Goal: Transaction & Acquisition: Purchase product/service

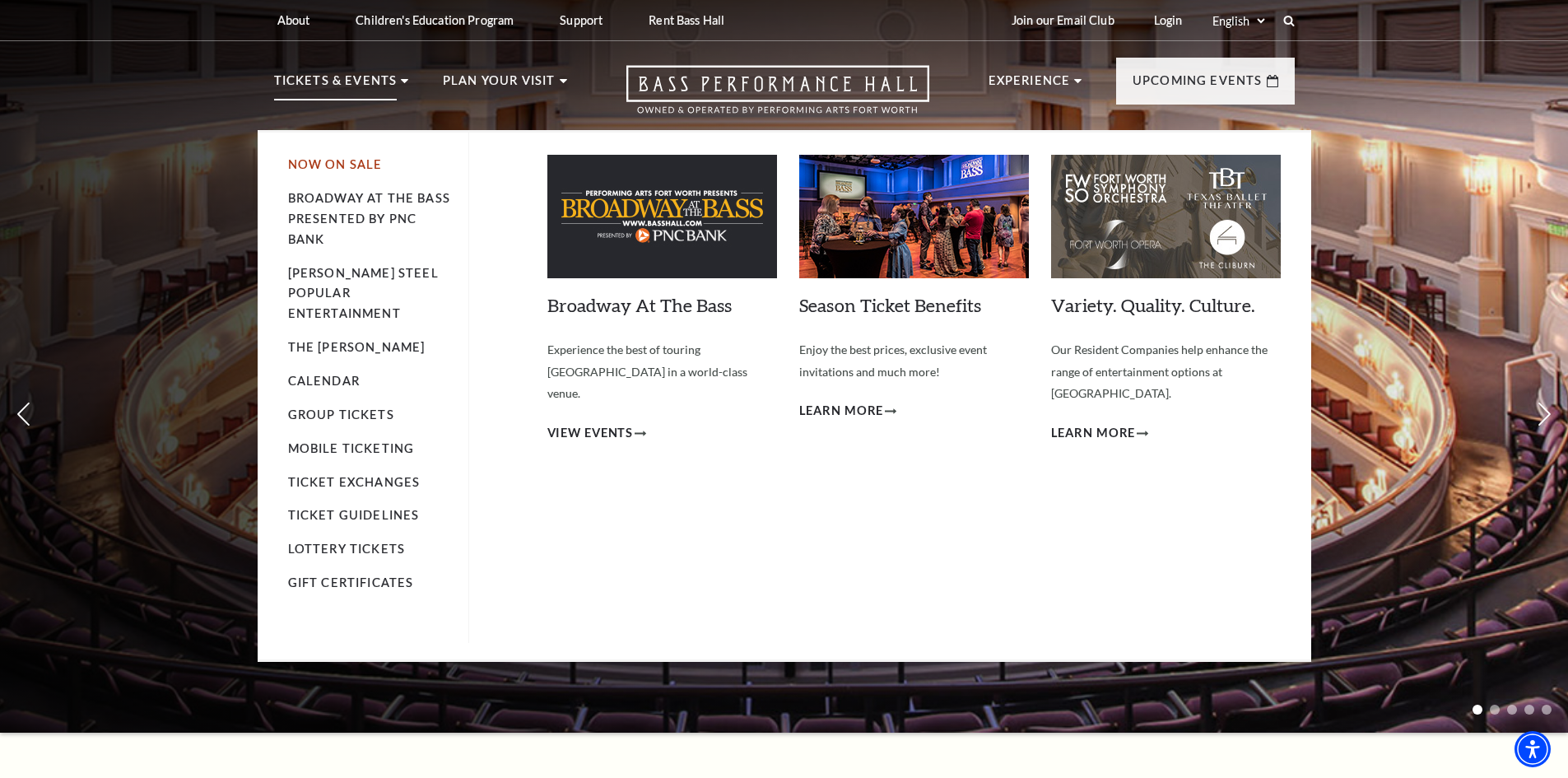
click at [333, 163] on link "Now On Sale" at bounding box center [336, 163] width 94 height 14
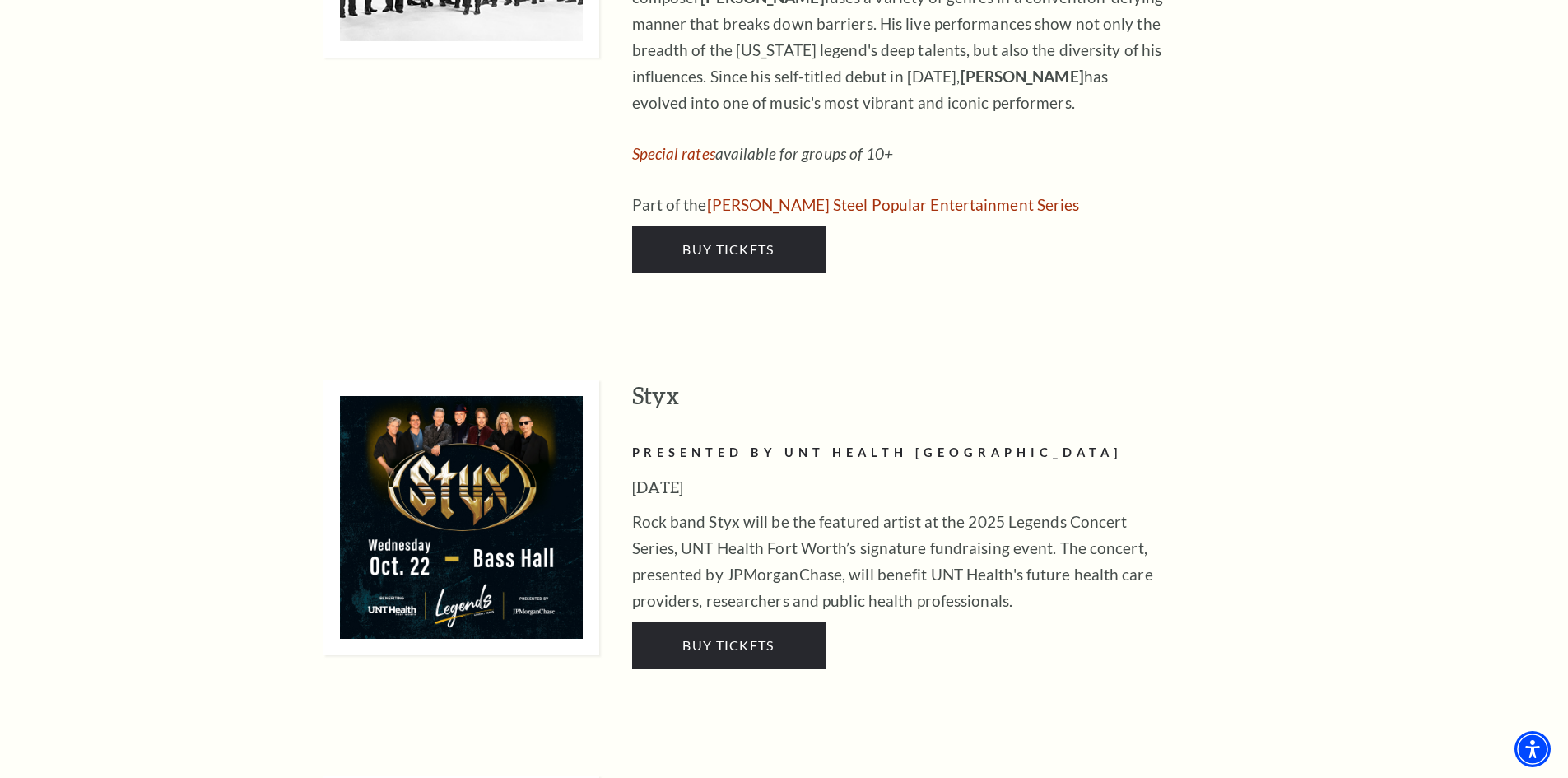
scroll to position [2795, 0]
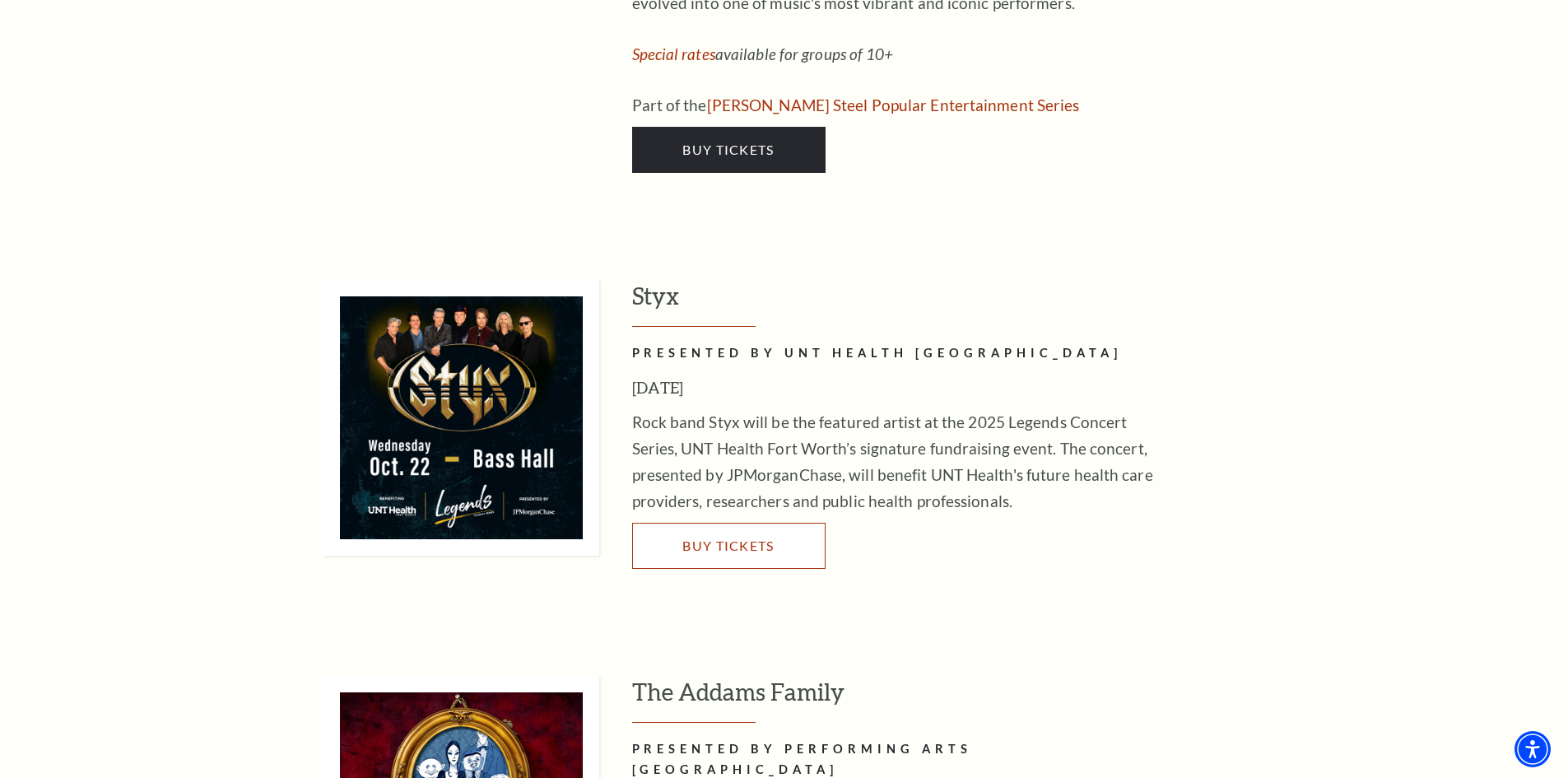
click at [715, 538] on span "Buy Tickets" at bounding box center [728, 545] width 91 height 15
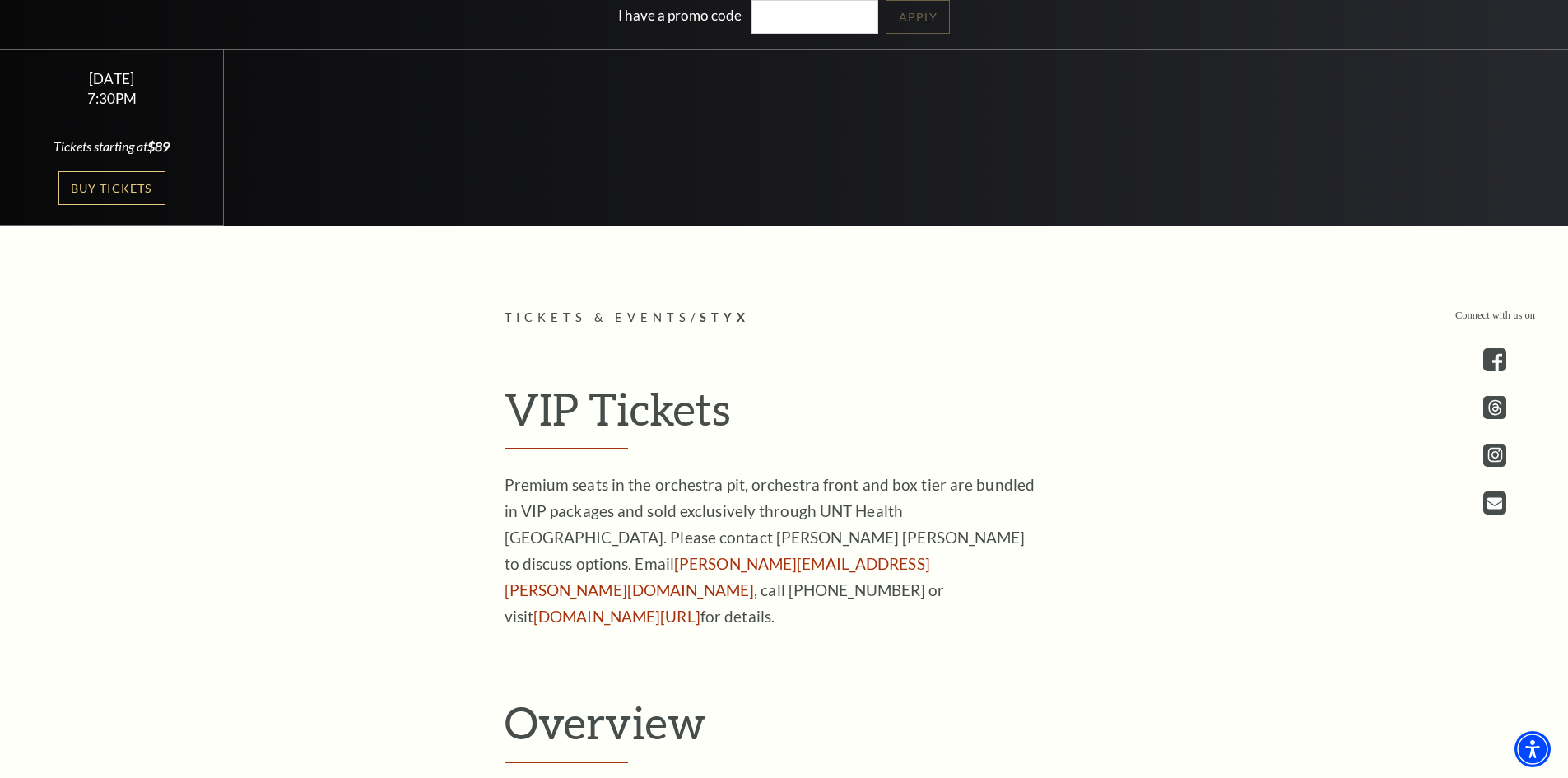
scroll to position [509, 0]
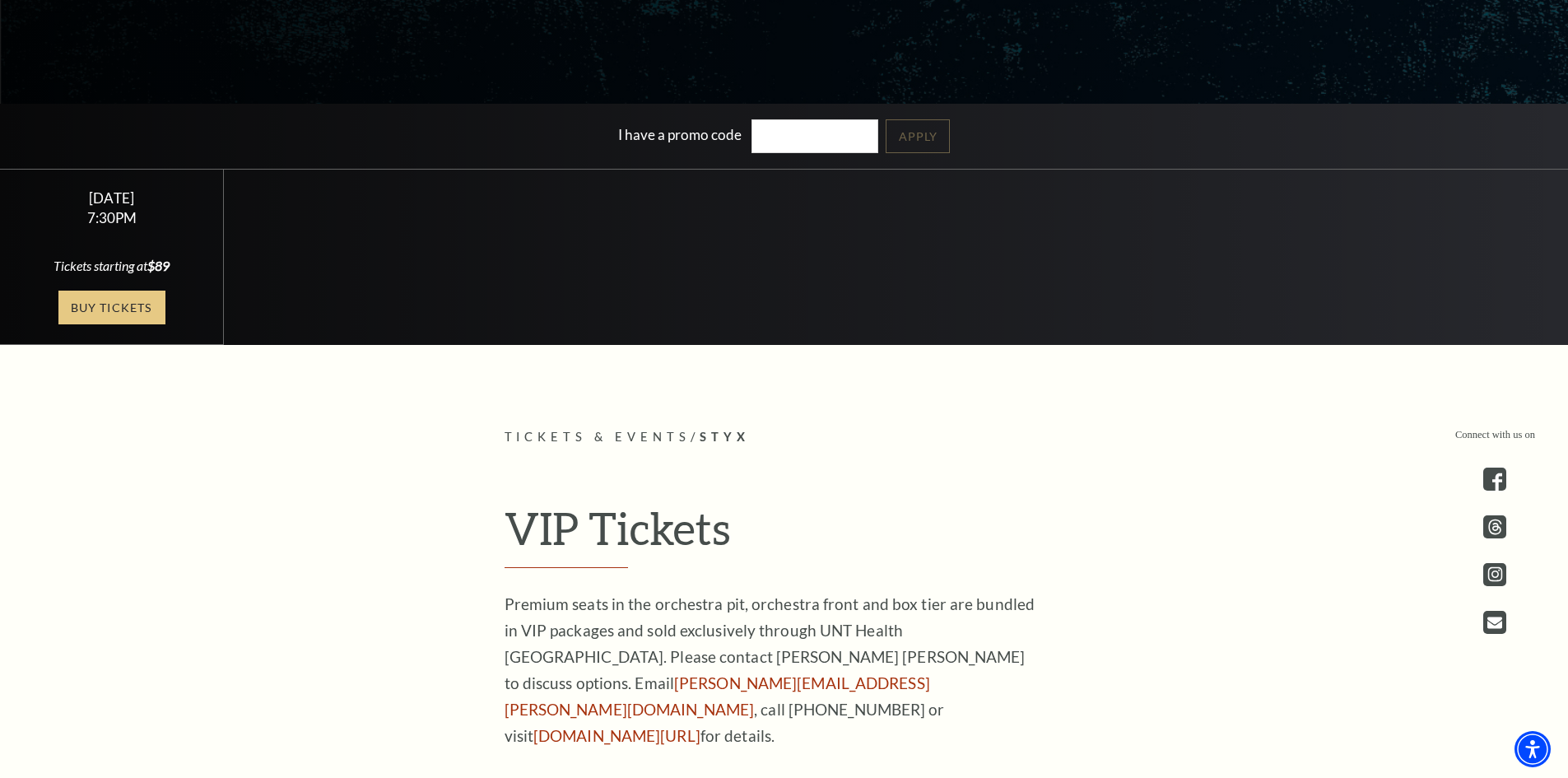
click at [118, 300] on link "Buy Tickets" at bounding box center [112, 307] width 107 height 34
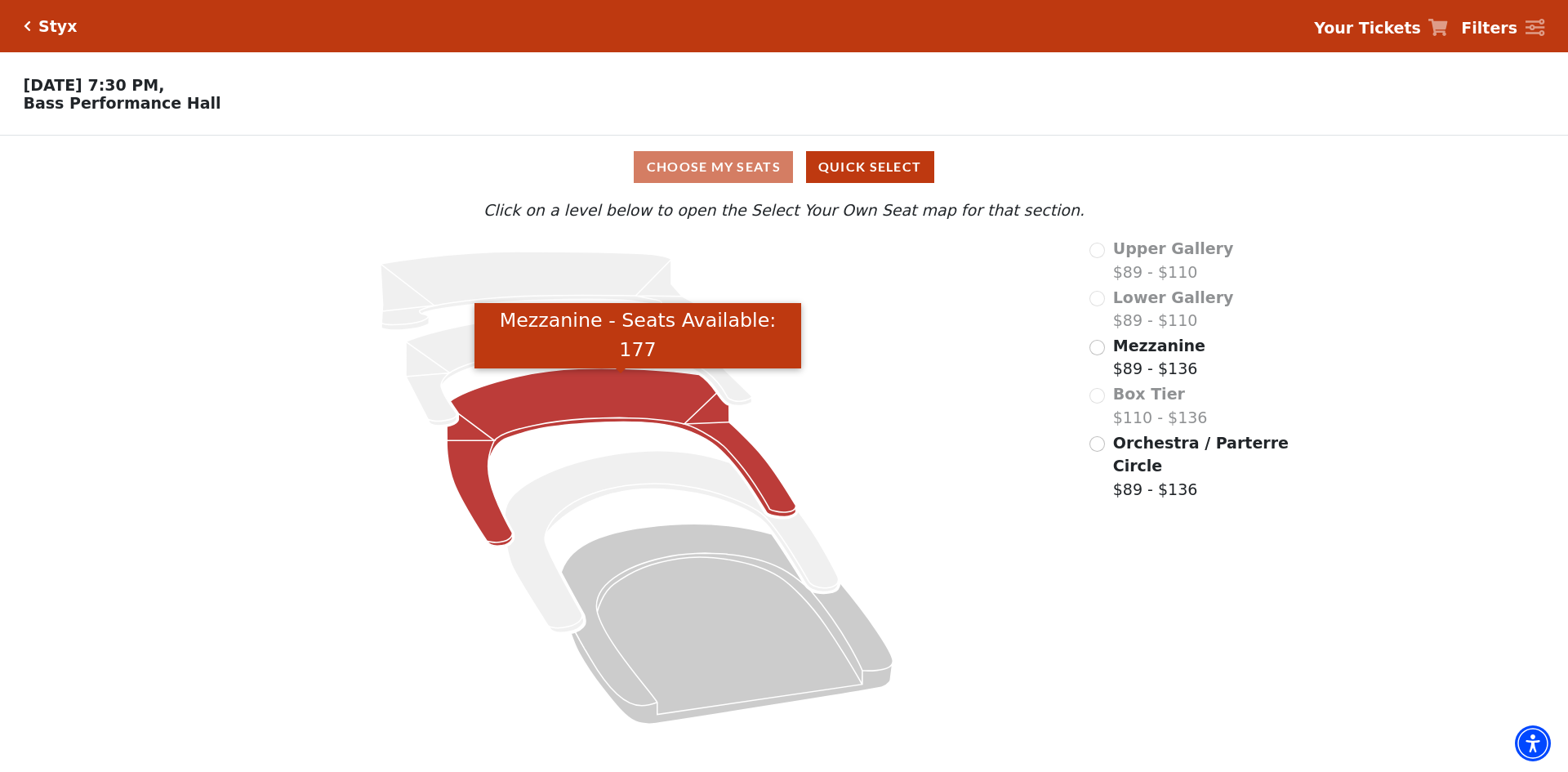
click at [604, 407] on icon "Mezzanine - Seats Available: 177" at bounding box center [621, 457] width 349 height 178
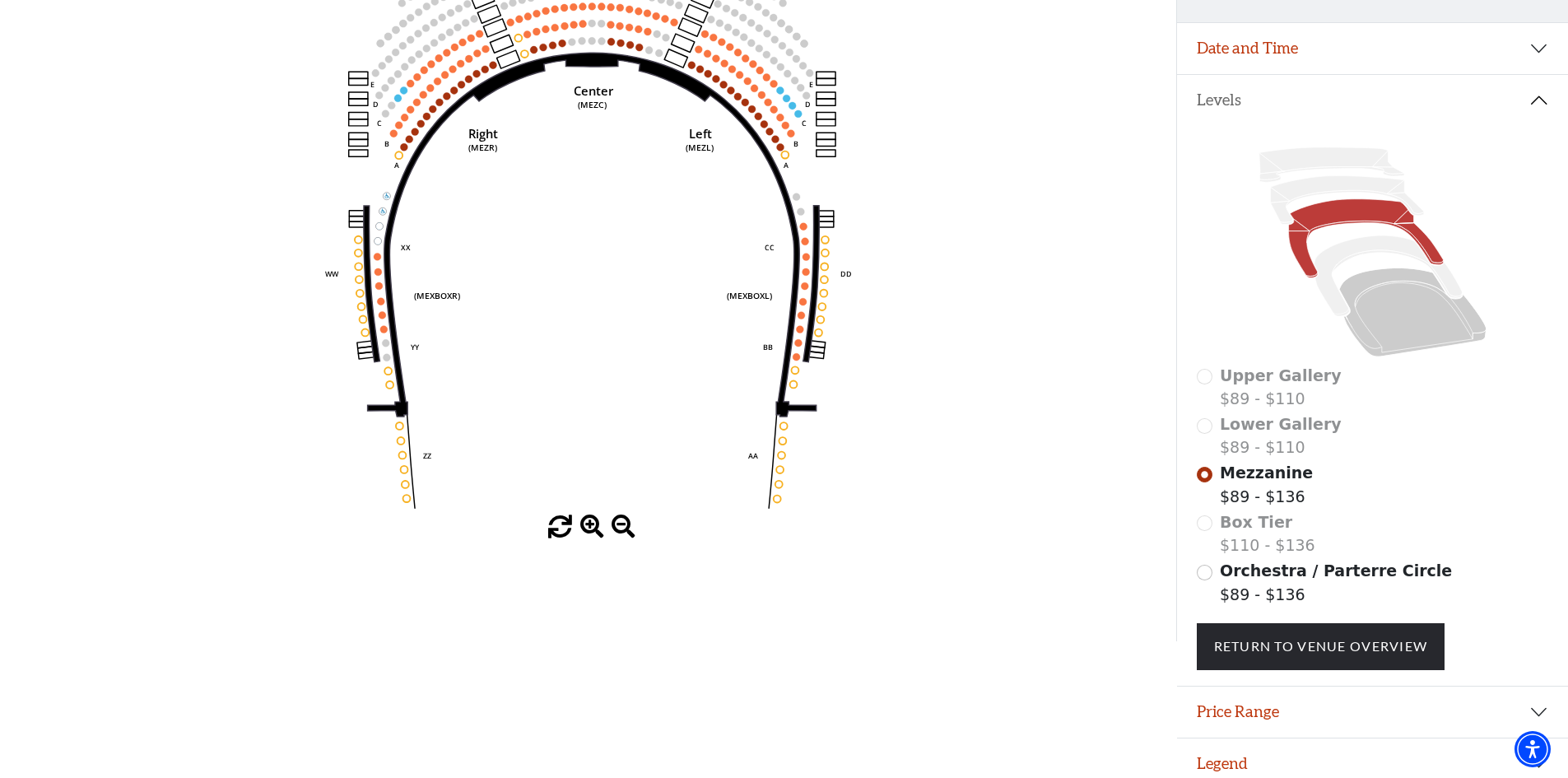
scroll to position [295, 0]
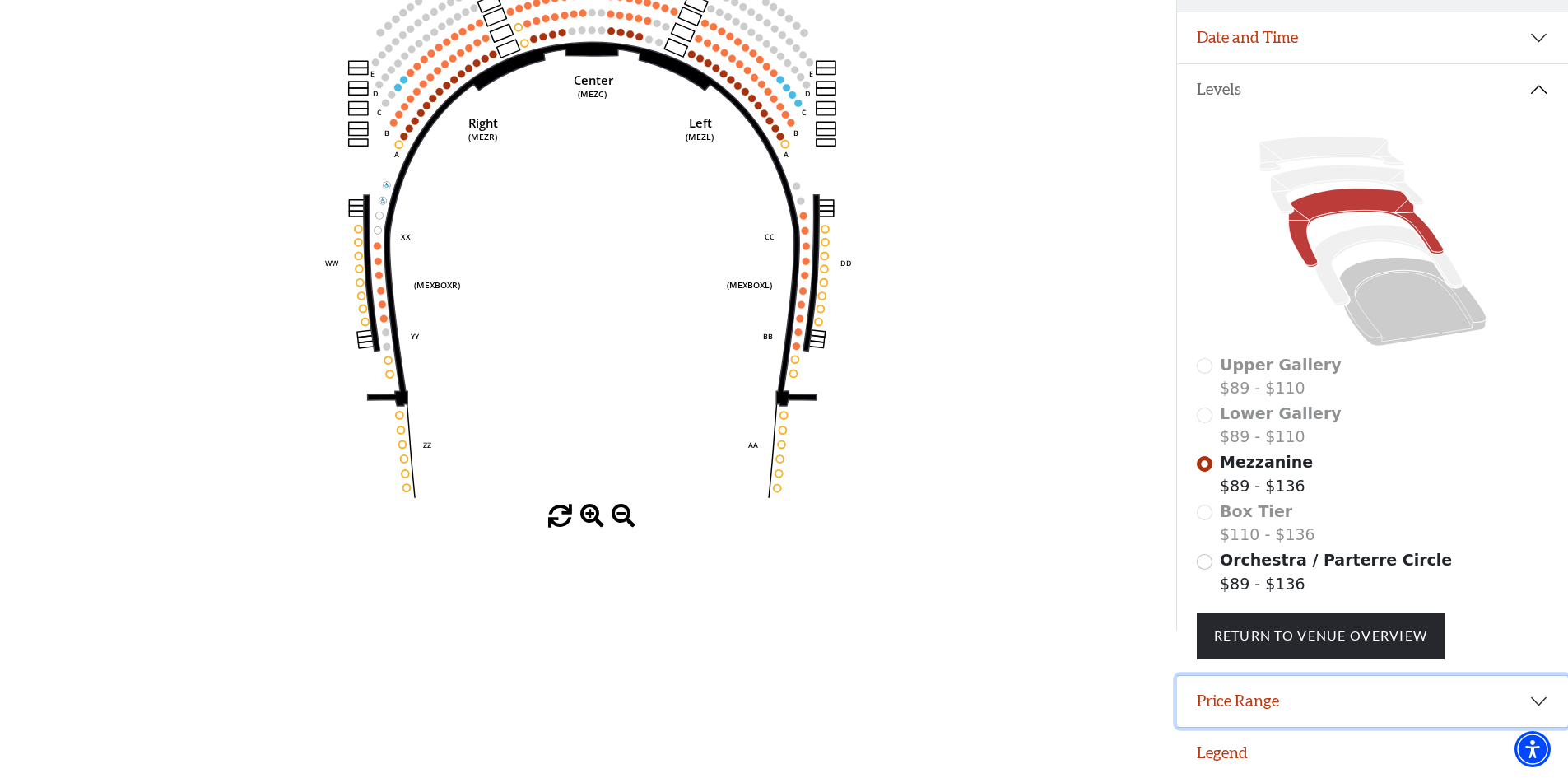
click at [1540, 694] on button "Price Range" at bounding box center [1372, 701] width 391 height 51
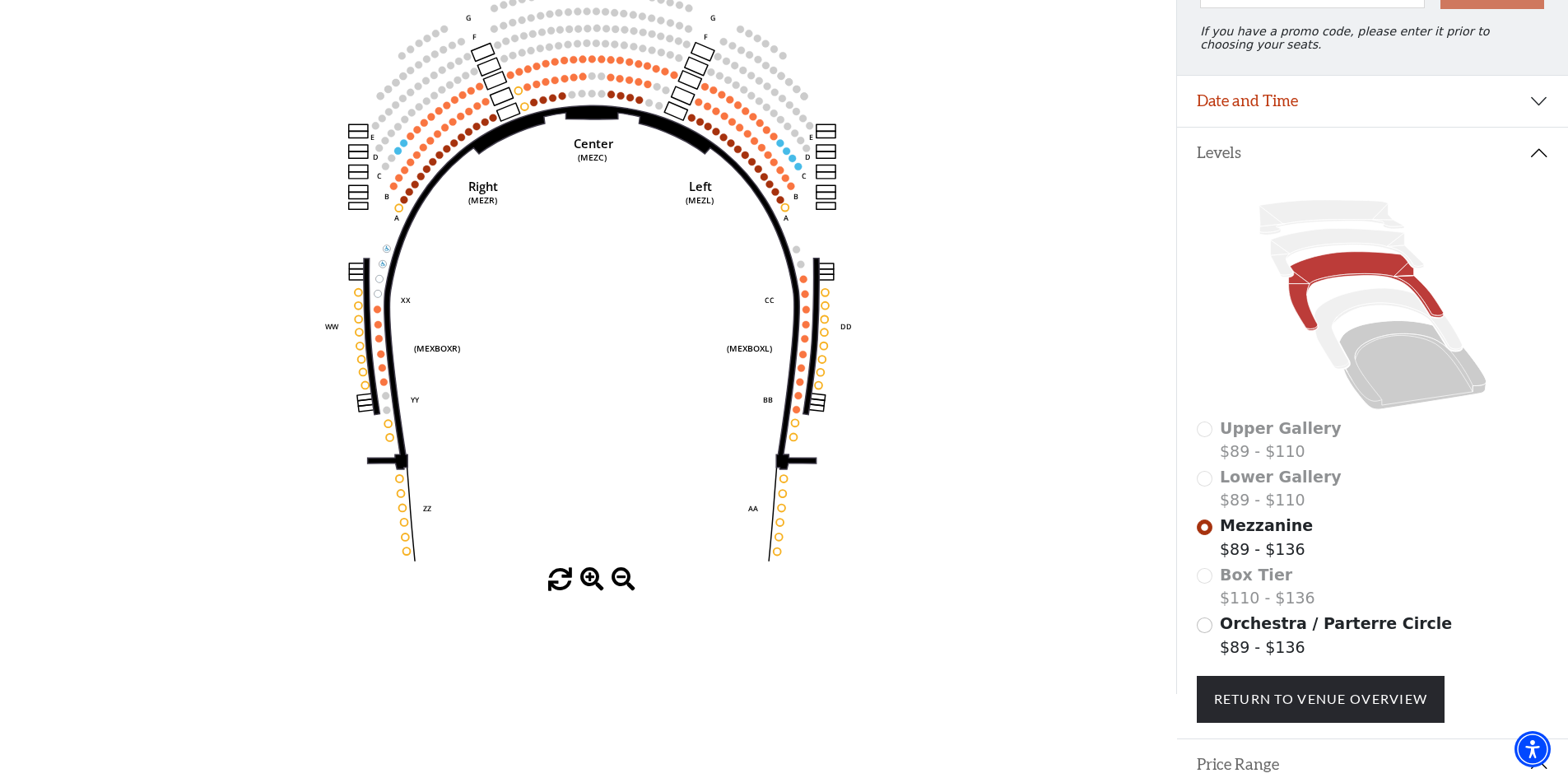
scroll to position [202, 0]
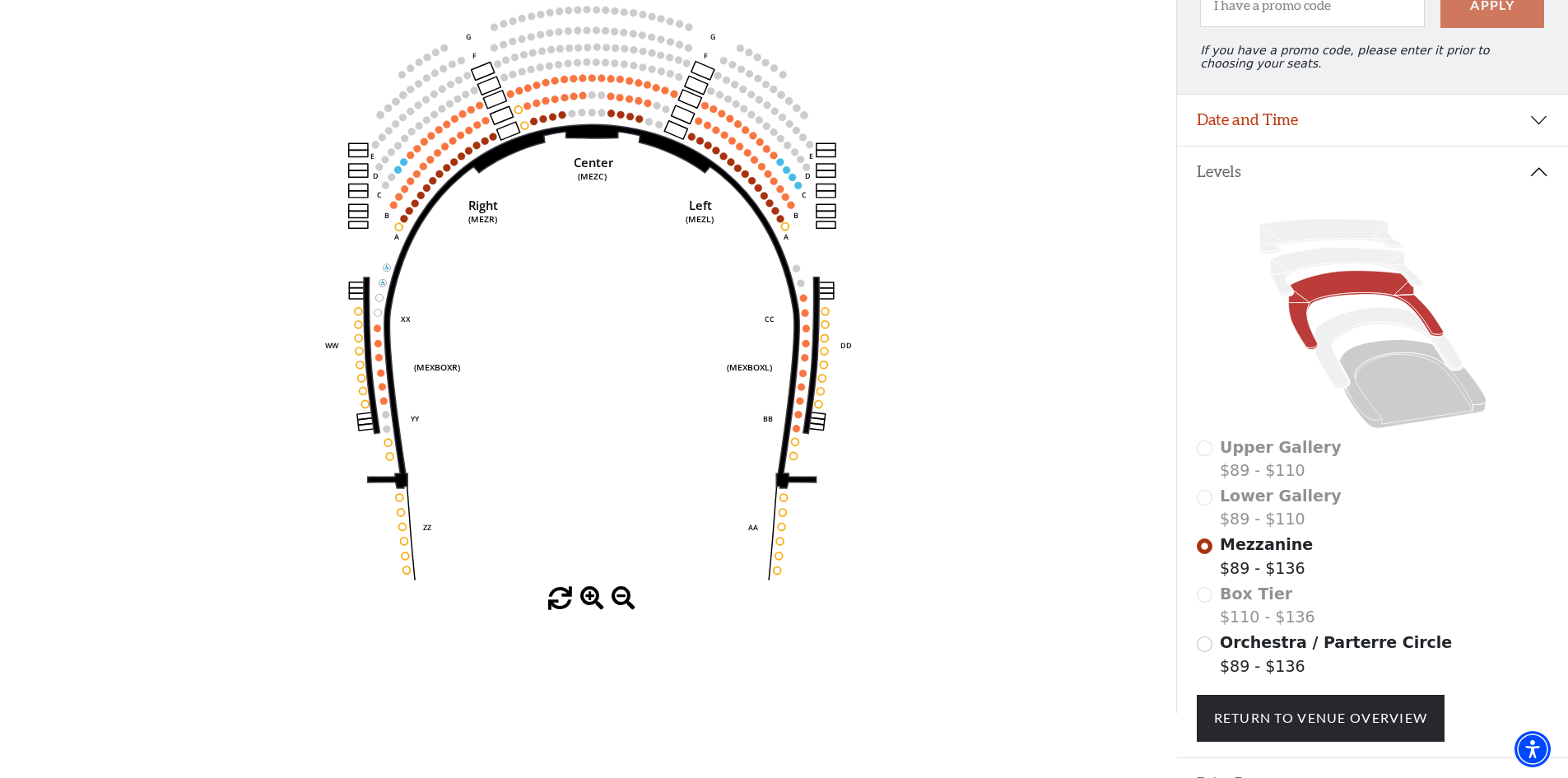
click at [1259, 651] on span "Orchestra / Parterre Circle" at bounding box center [1335, 641] width 232 height 18
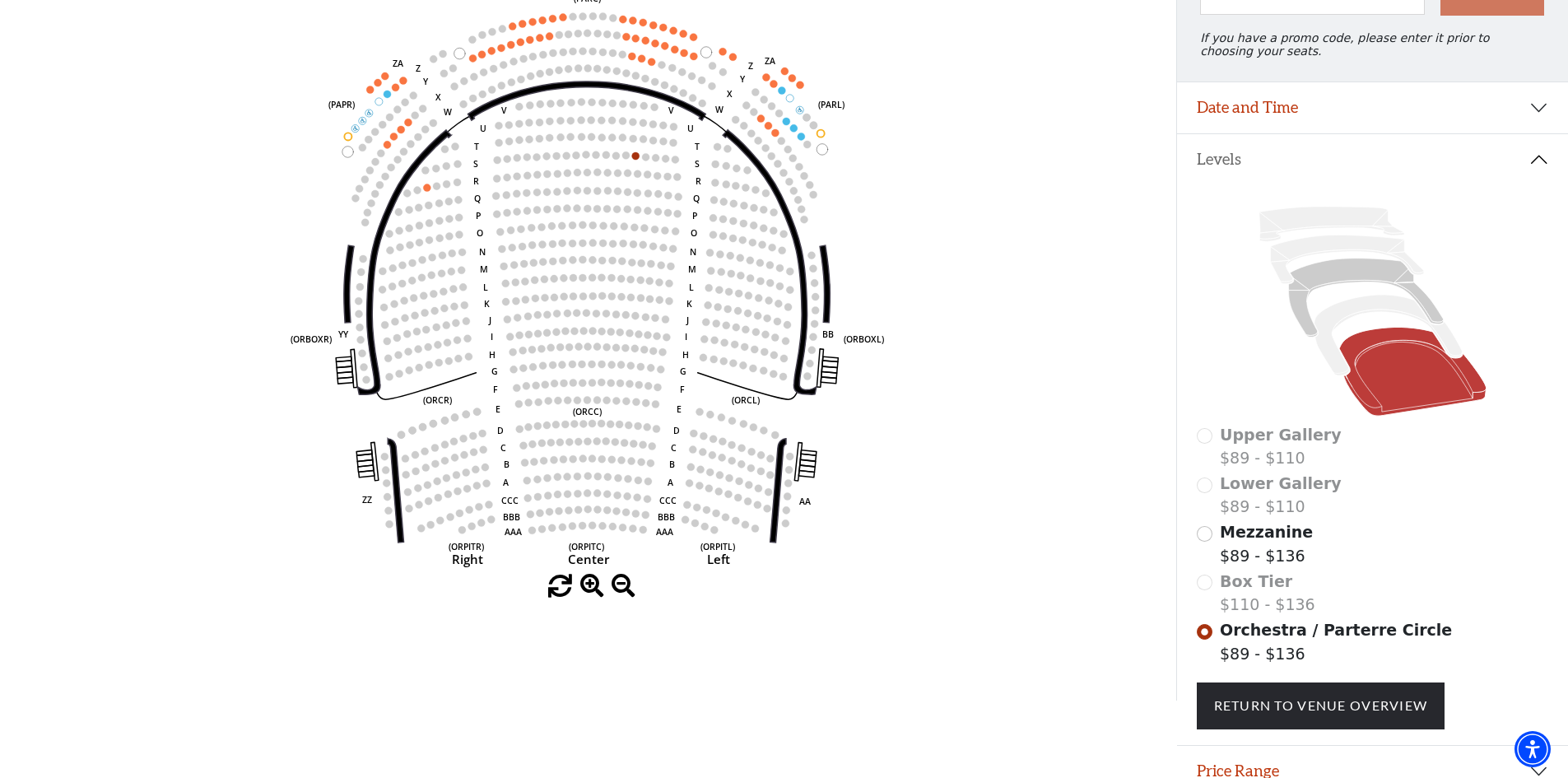
scroll to position [216, 0]
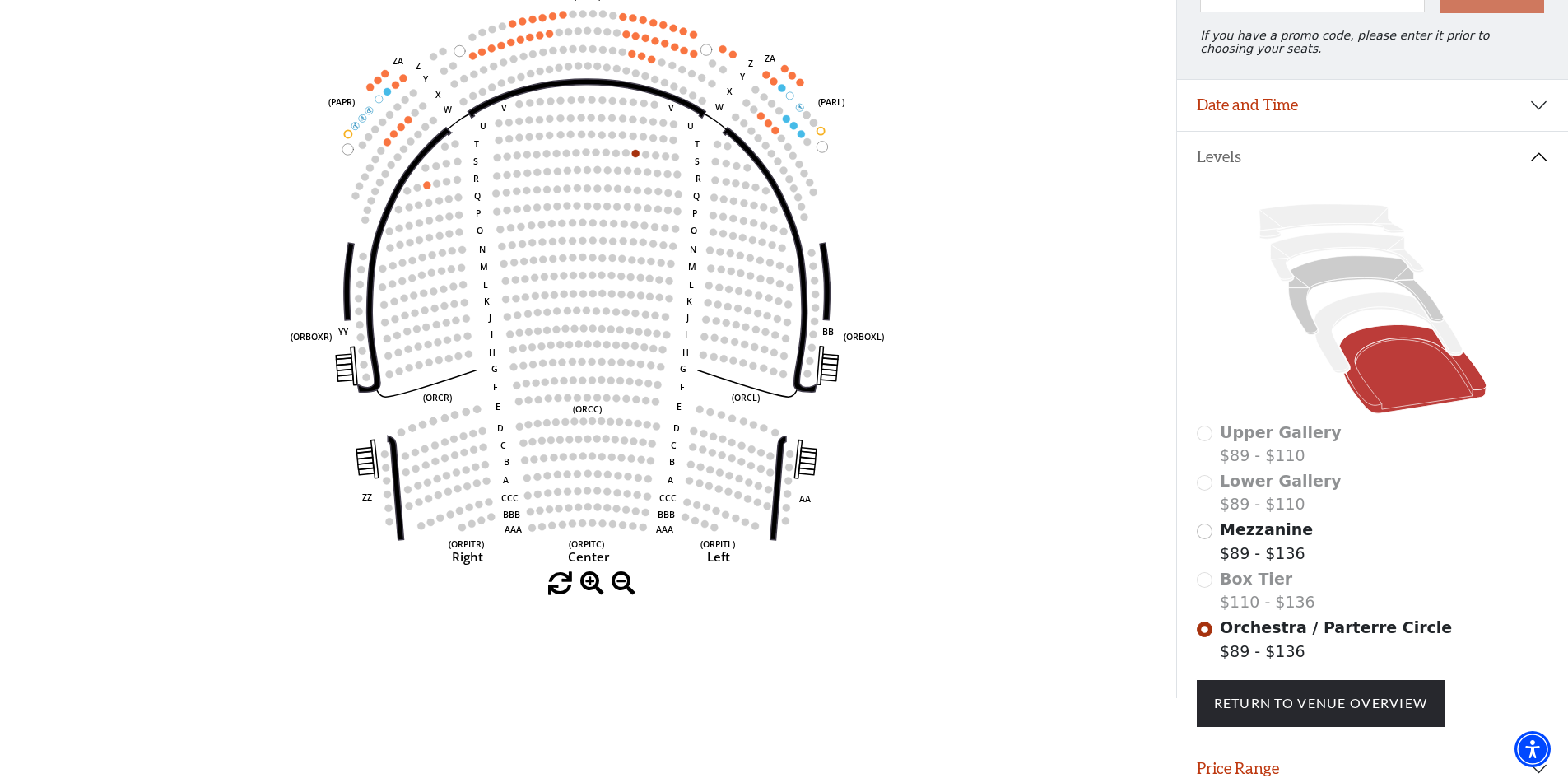
click at [1262, 539] on span "Mezzanine" at bounding box center [1266, 529] width 93 height 18
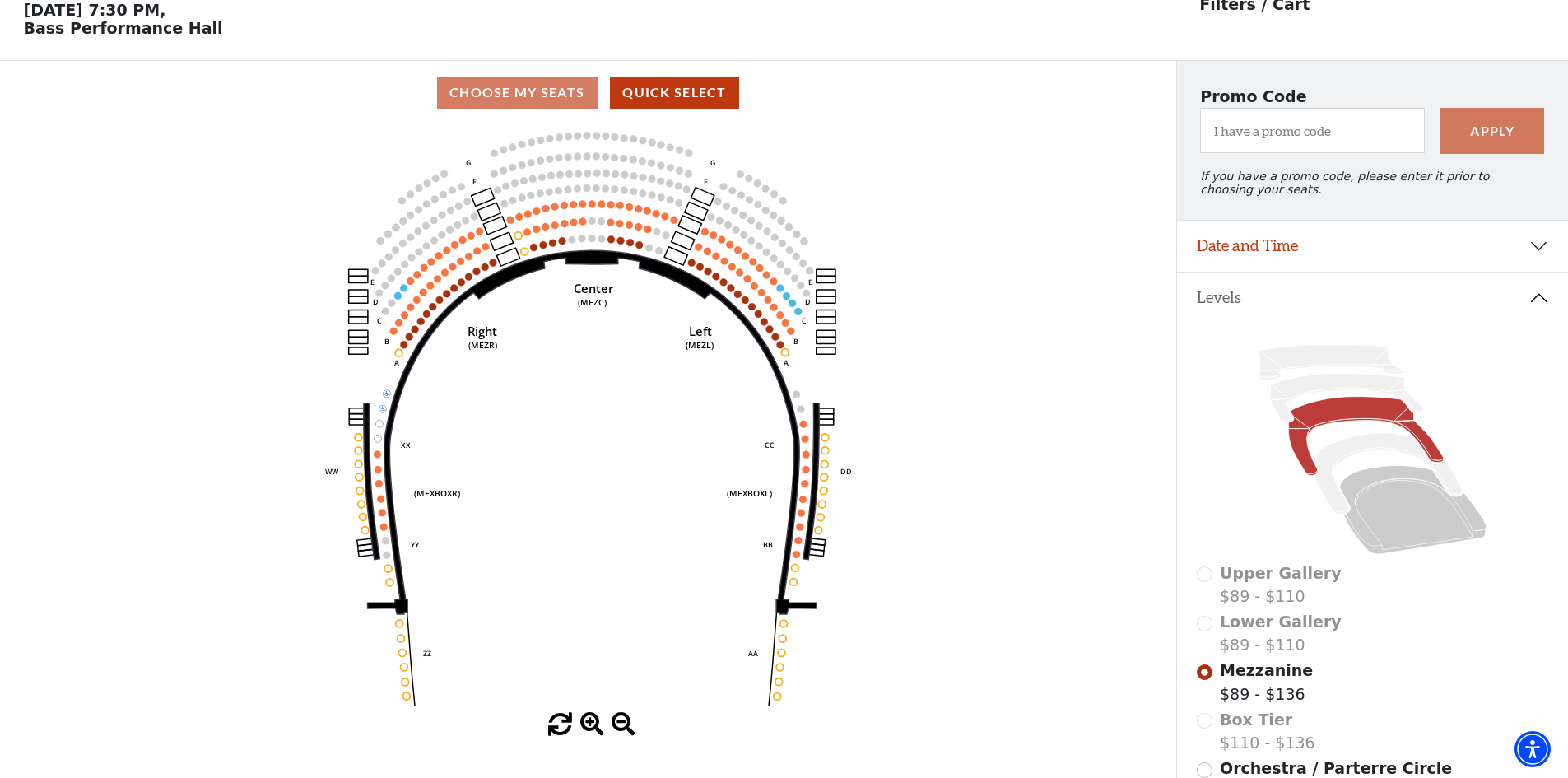
scroll to position [77, 0]
